Goal: Information Seeking & Learning: Understand process/instructions

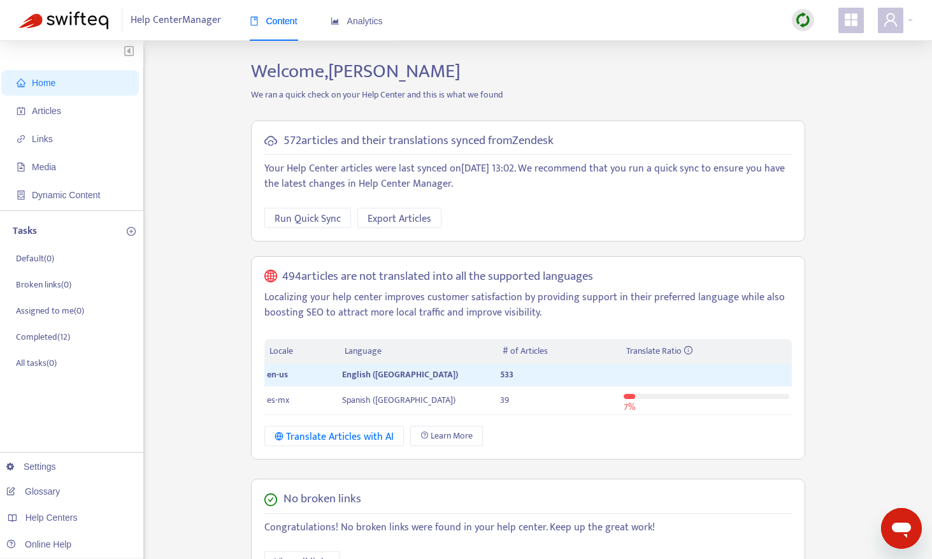
click at [804, 20] on img at bounding box center [803, 20] width 16 height 16
click at [820, 40] on link "Quick Sync" at bounding box center [829, 46] width 54 height 15
click at [41, 106] on span "Articles" at bounding box center [46, 111] width 29 height 10
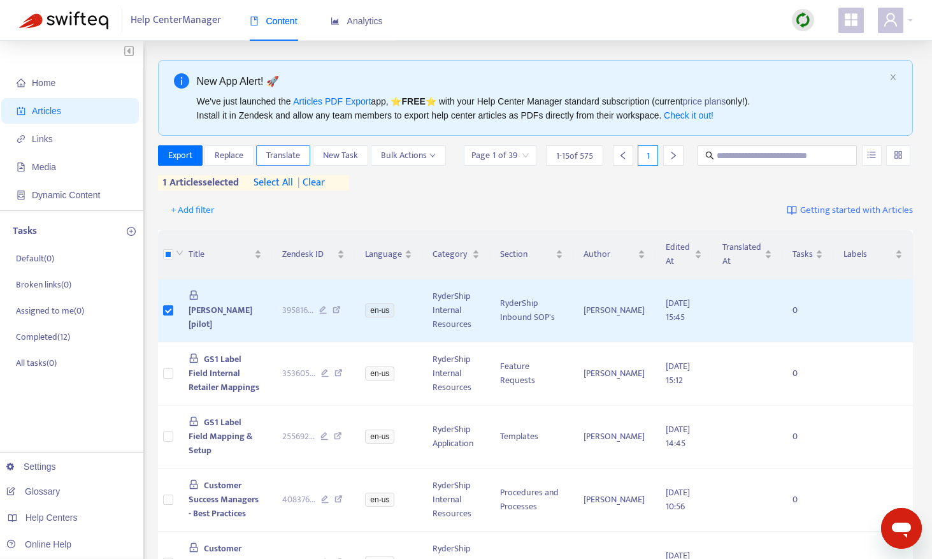
click at [284, 151] on span "Translate" at bounding box center [283, 156] width 34 height 14
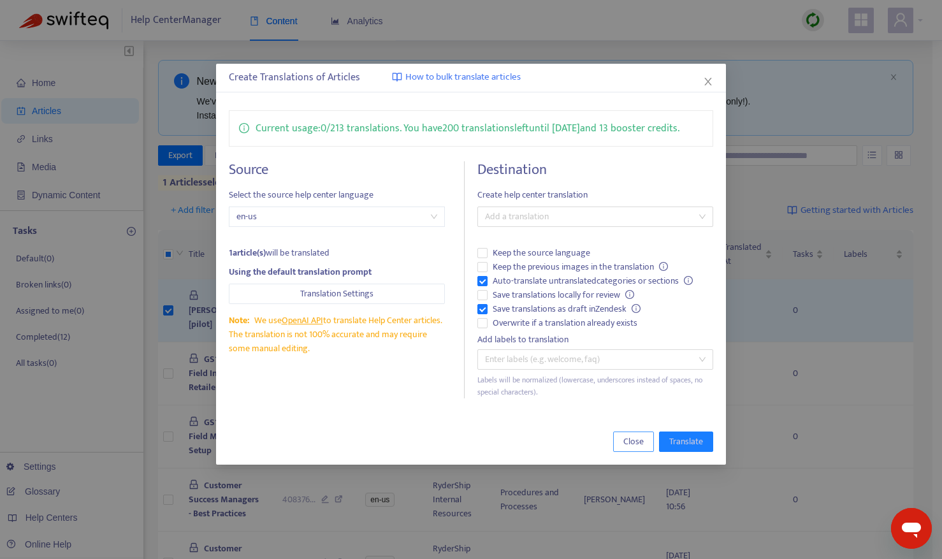
click at [635, 435] on span "Close" at bounding box center [633, 442] width 20 height 14
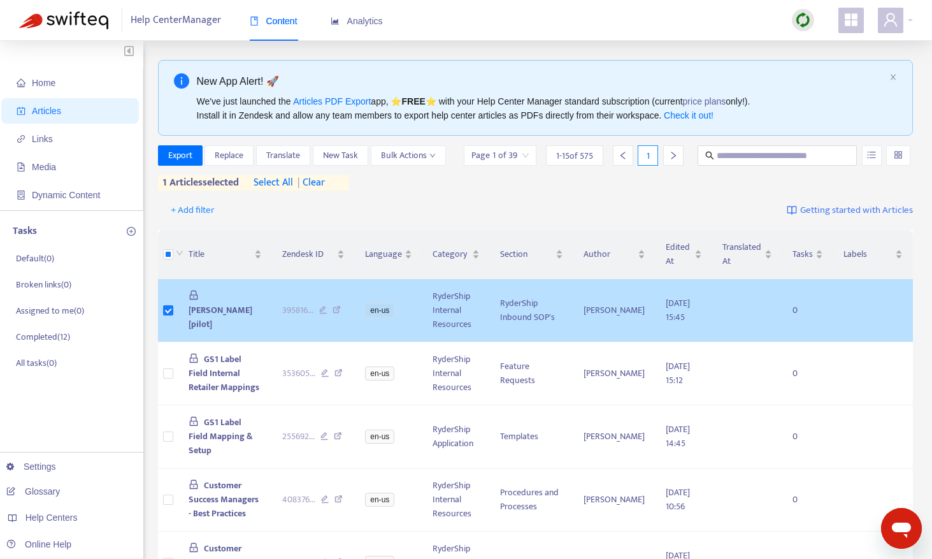
click at [225, 303] on span "[PERSON_NAME] [pilot]" at bounding box center [221, 317] width 64 height 29
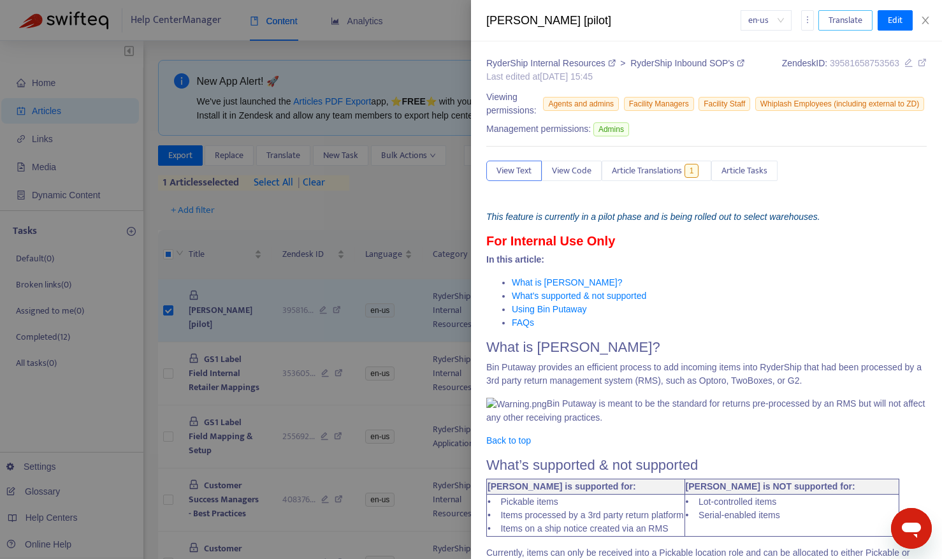
click at [844, 13] on span "Translate" at bounding box center [846, 20] width 34 height 14
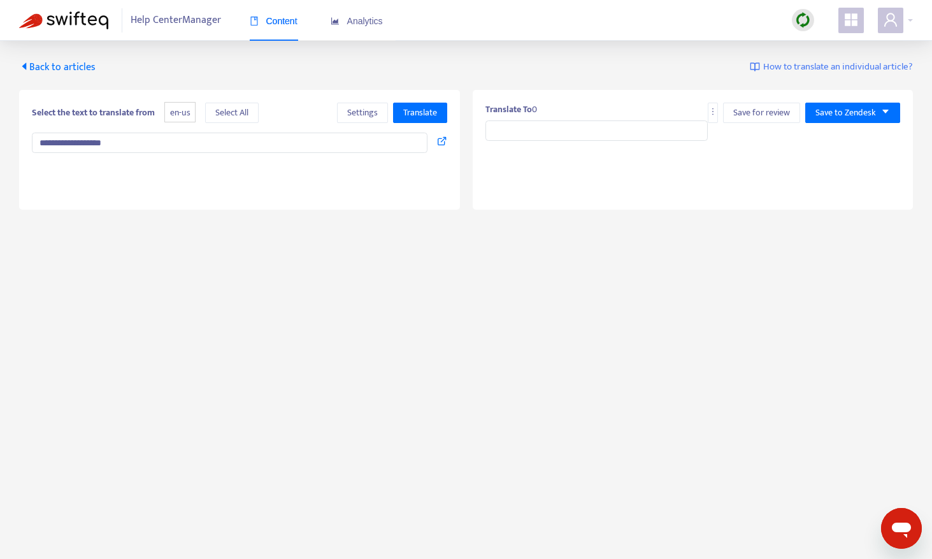
type input "**********"
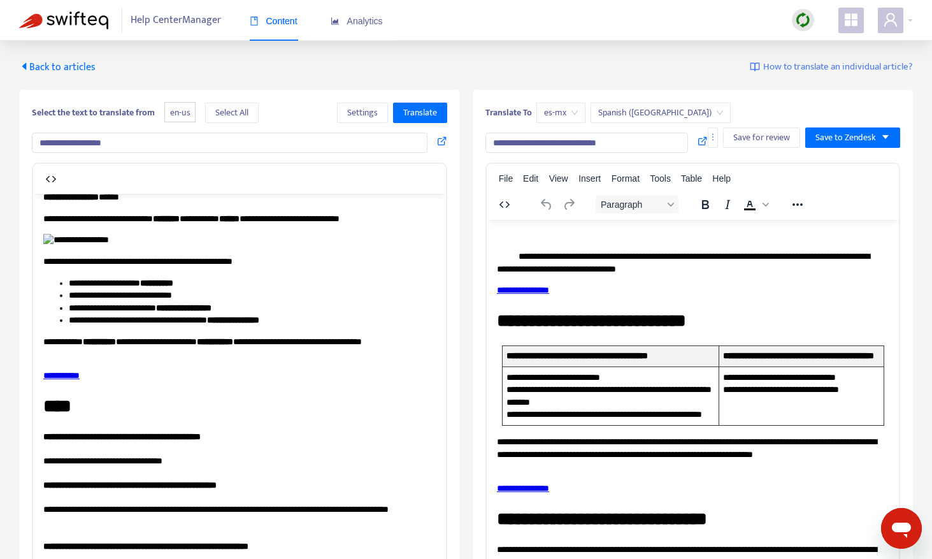
scroll to position [1020, 0]
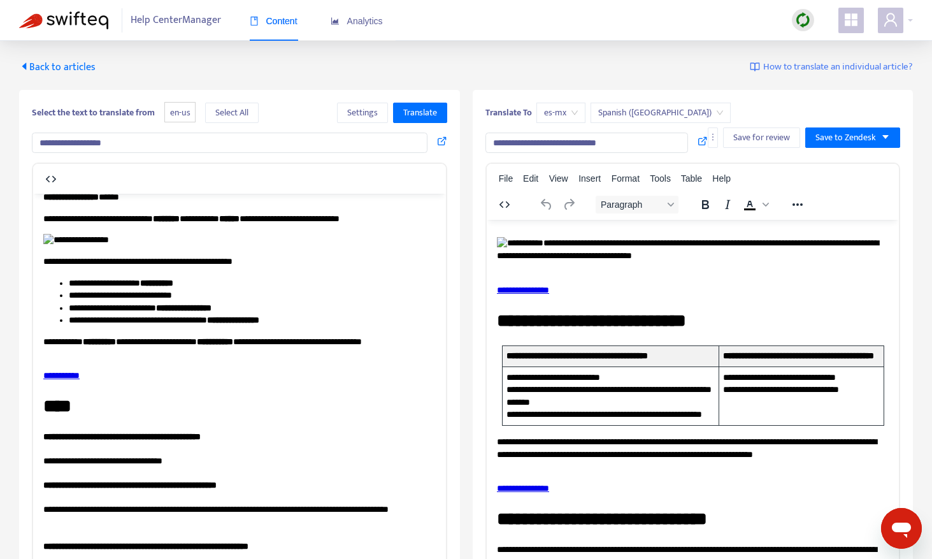
drag, startPoint x: 382, startPoint y: 317, endPoint x: 45, endPoint y: 307, distance: 337.3
click at [45, 84] on p "**********" at bounding box center [234, 66] width 383 height 36
click at [420, 110] on span "Translate" at bounding box center [420, 113] width 34 height 14
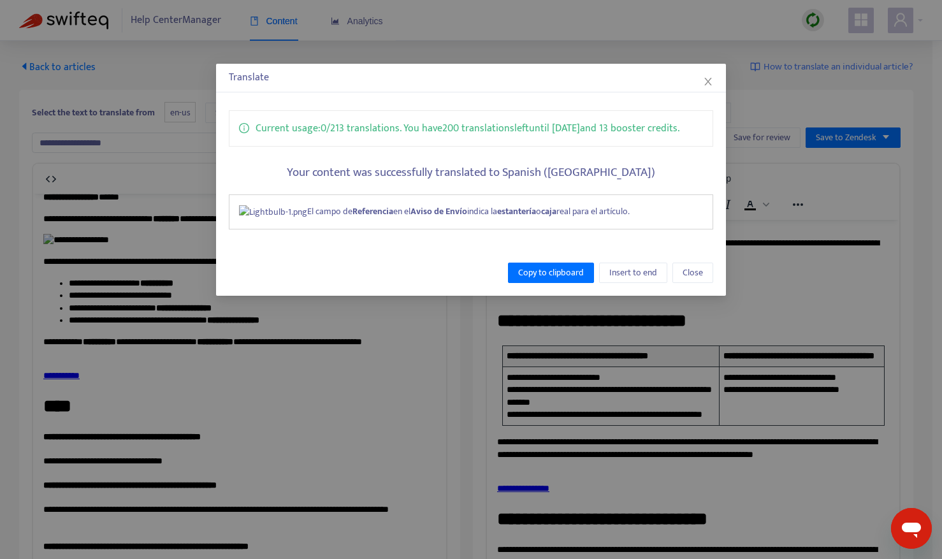
click at [607, 214] on div "El campo de Referencia en el Aviso de Envío indica la estantería o caja real pa…" at bounding box center [471, 211] width 484 height 35
drag, startPoint x: 606, startPoint y: 214, endPoint x: 242, endPoint y: 228, distance: 364.2
click at [242, 228] on div "El campo de Referencia en el Aviso de Envío indica la estantería o caja real pa…" at bounding box center [471, 211] width 484 height 35
click at [534, 276] on span "Copy to clipboard" at bounding box center [551, 273] width 66 height 14
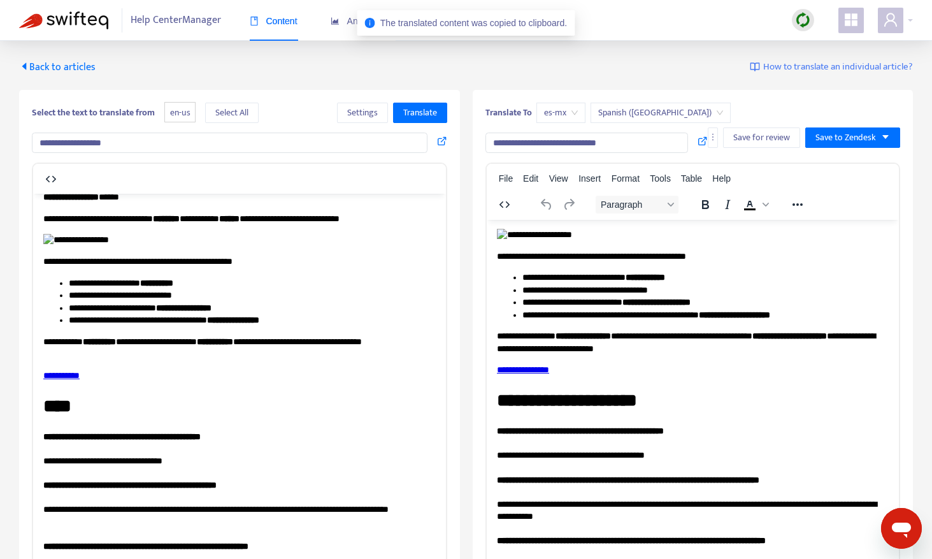
scroll to position [765, 0]
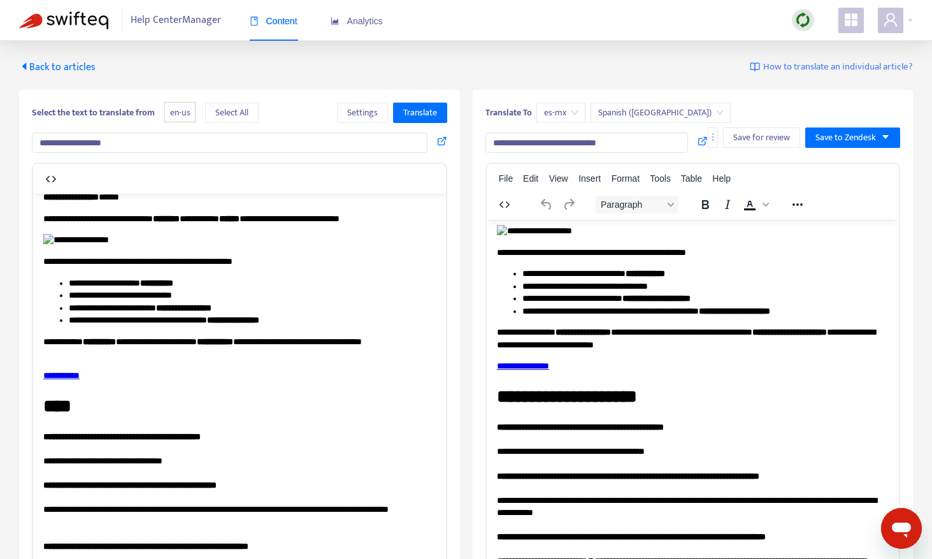
click at [837, 50] on p "Rich Text Area. Press ALT-0 for help." at bounding box center [693, 43] width 393 height 13
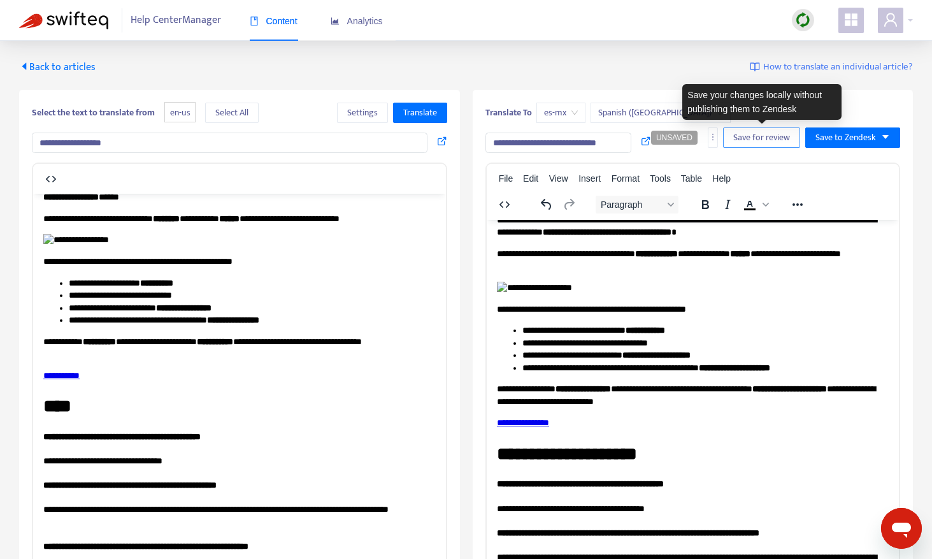
click at [760, 134] on span "Save for review" at bounding box center [762, 138] width 57 height 14
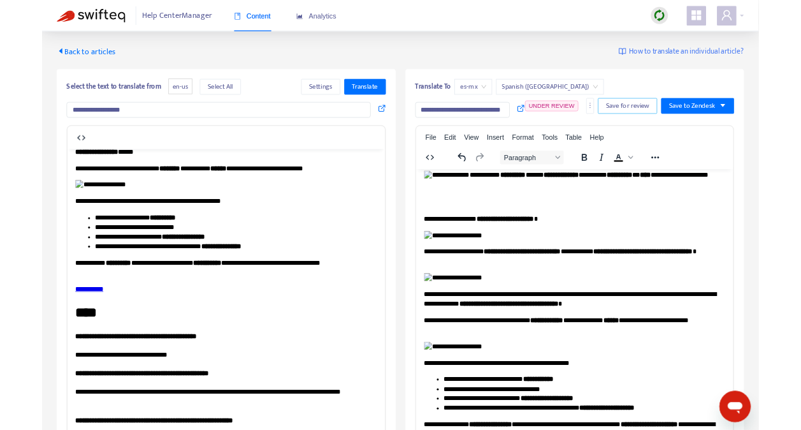
scroll to position [574, 0]
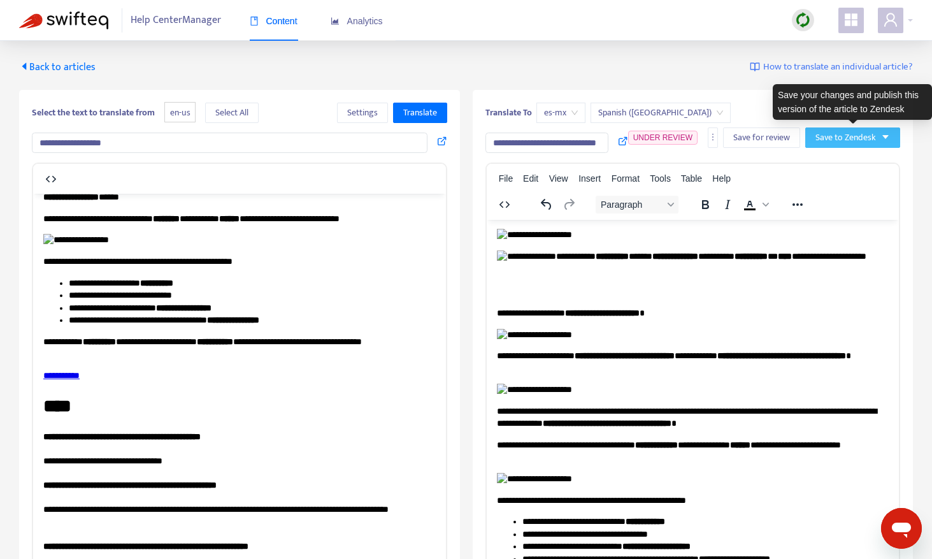
click at [847, 133] on span "Save to Zendesk" at bounding box center [846, 138] width 61 height 14
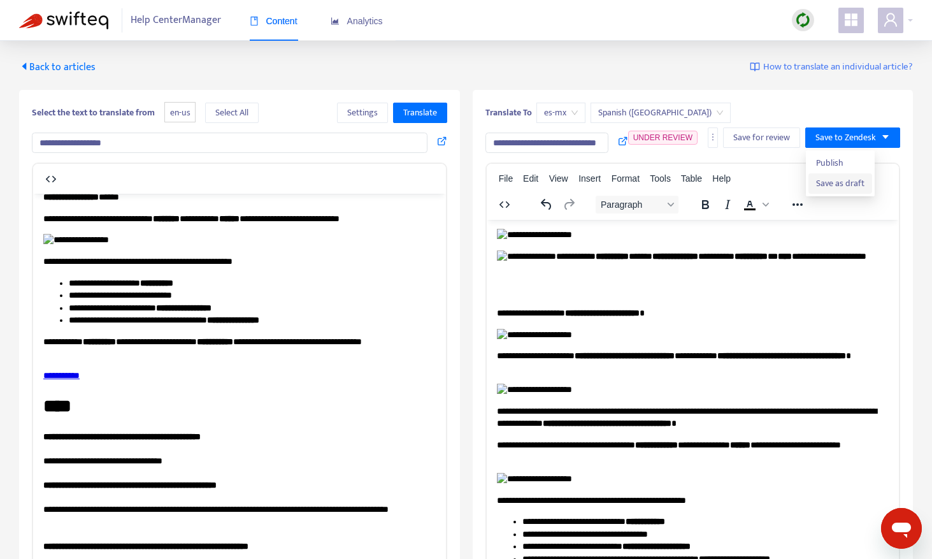
click at [837, 177] on span "Save as draft" at bounding box center [840, 184] width 48 height 14
click at [48, 62] on span "Back to articles" at bounding box center [57, 67] width 76 height 17
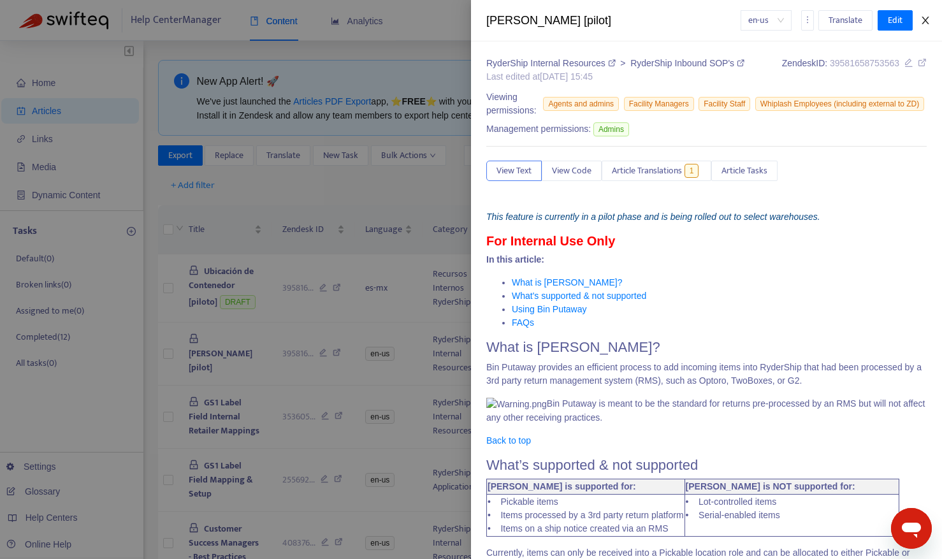
click at [929, 16] on icon "close" at bounding box center [925, 20] width 10 height 10
